Goal: Task Accomplishment & Management: Manage account settings

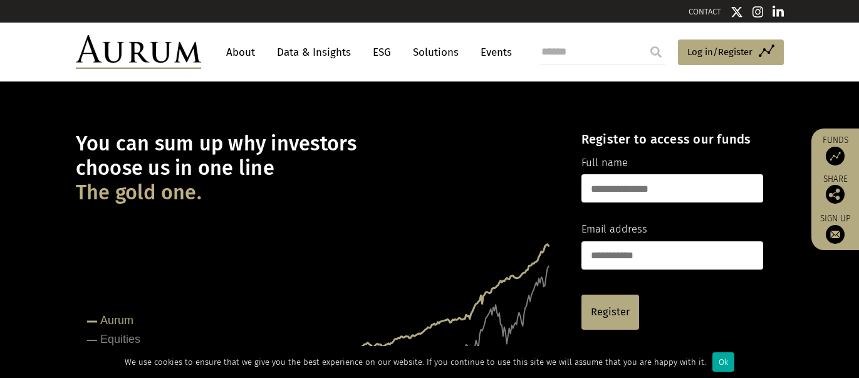
click at [632, 188] on input "text" at bounding box center [673, 188] width 182 height 28
click at [528, 179] on h1 "You can sum up why investors choose us in one line The gold one." at bounding box center [318, 168] width 484 height 73
click at [610, 263] on input "email" at bounding box center [673, 255] width 182 height 28
click at [372, 192] on h1 "You can sum up why investors choose us in one line The gold one." at bounding box center [318, 168] width 484 height 73
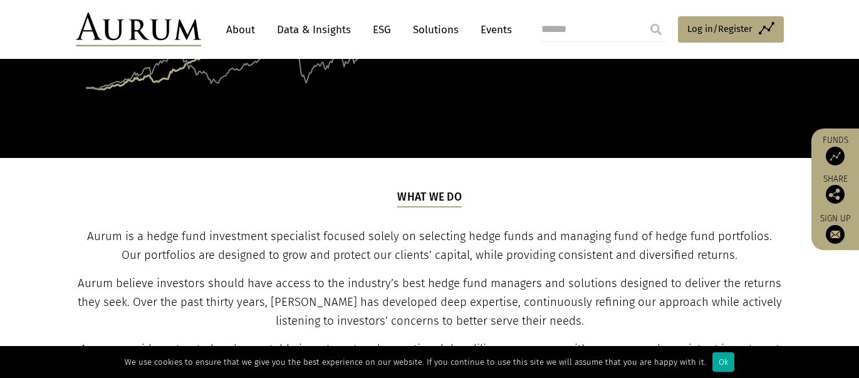
scroll to position [325, 0]
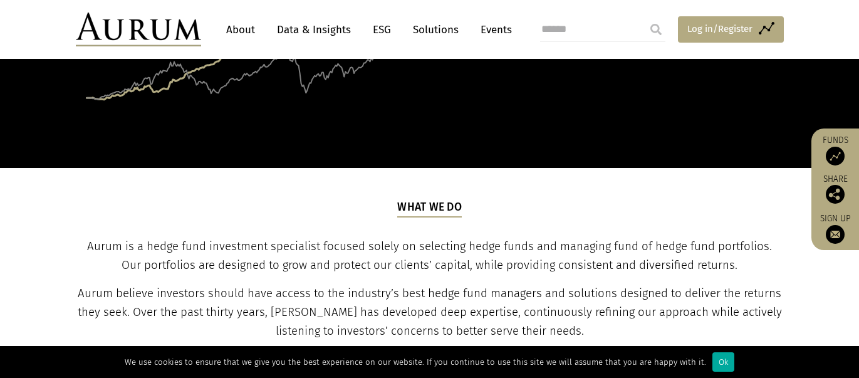
click at [701, 33] on span "Log in/Register" at bounding box center [720, 28] width 65 height 15
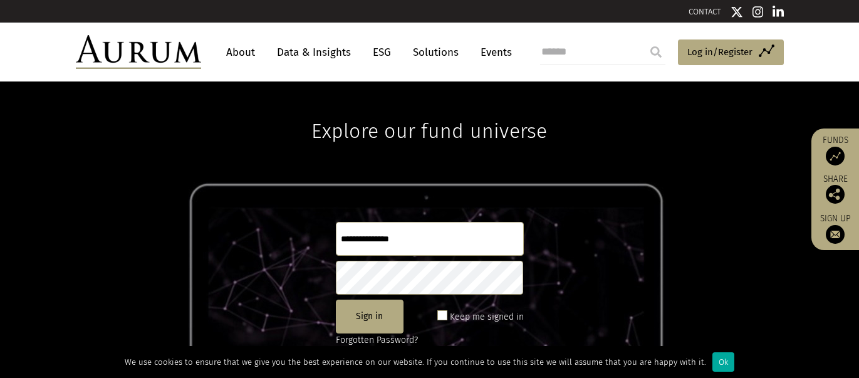
click at [367, 236] on input "text" at bounding box center [430, 239] width 188 height 34
type input "**********"
